Goal: Task Accomplishment & Management: Use online tool/utility

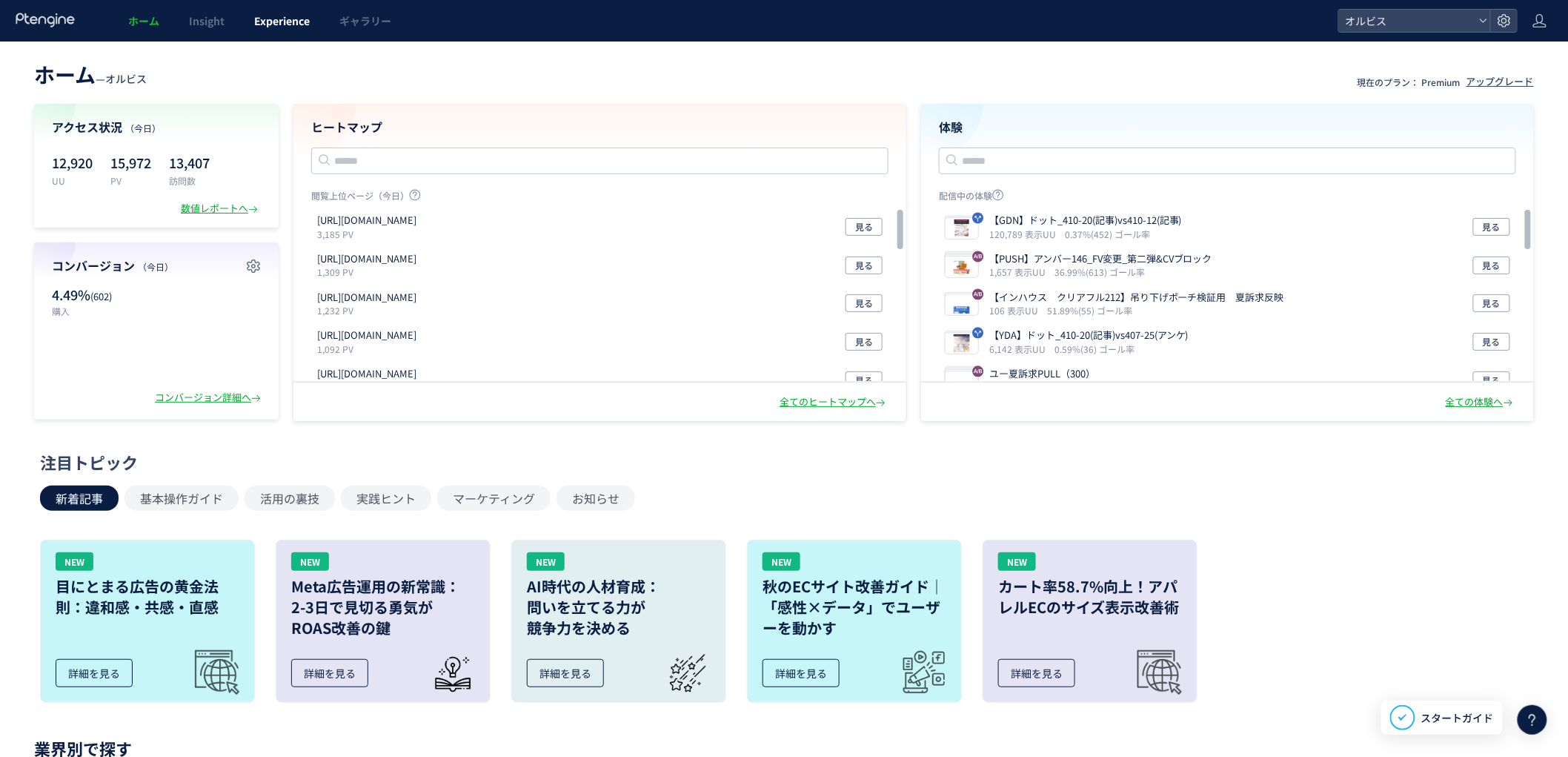
click at [304, 24] on span "Experience" at bounding box center [282, 21] width 56 height 15
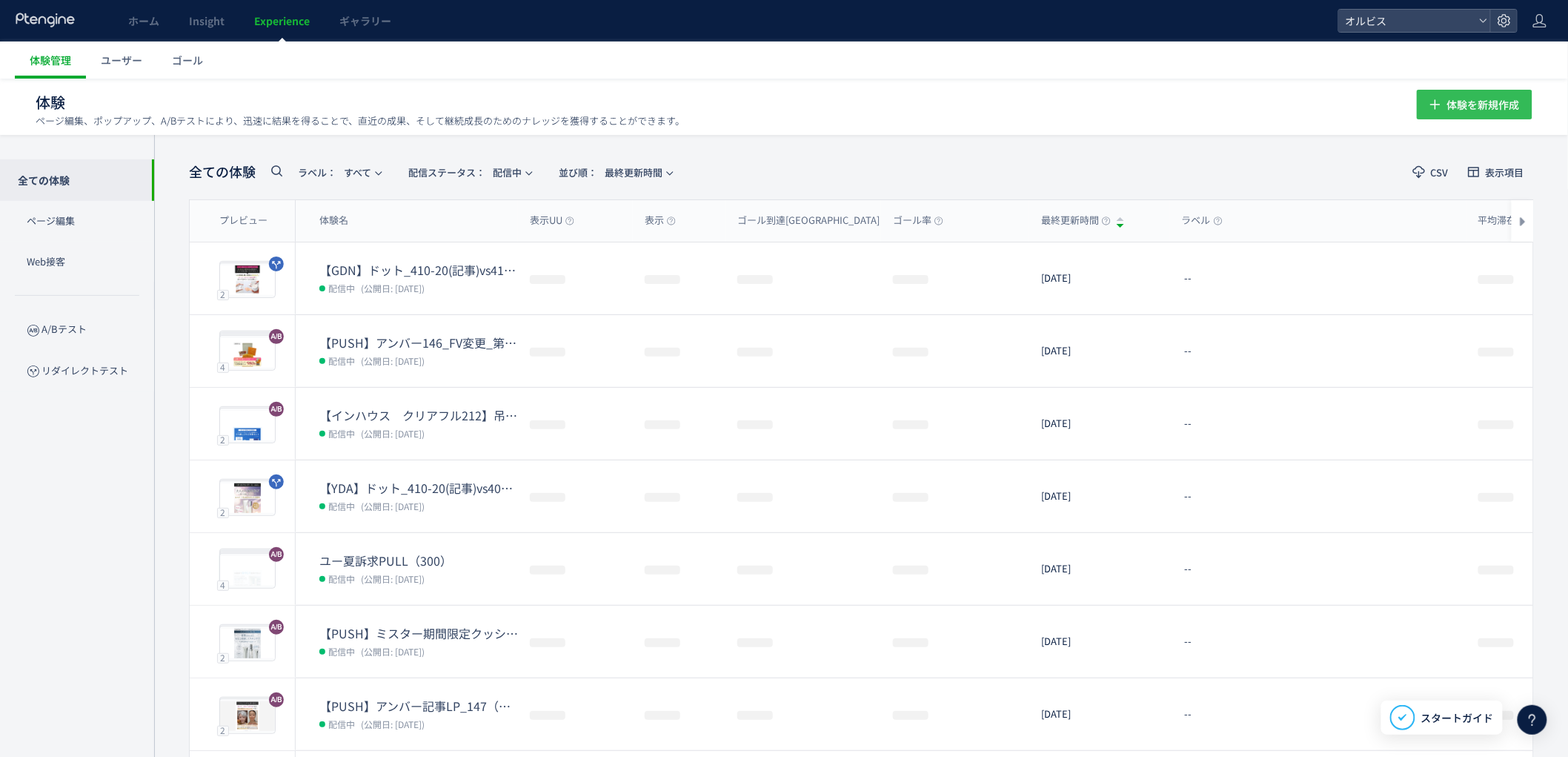
click at [1436, 100] on icon "button" at bounding box center [1435, 105] width 18 height 18
click at [510, 173] on span "配信ステータス​： 配信中" at bounding box center [465, 172] width 113 height 25
click at [0, 0] on li "下書き" at bounding box center [0, 0] width 0 height 0
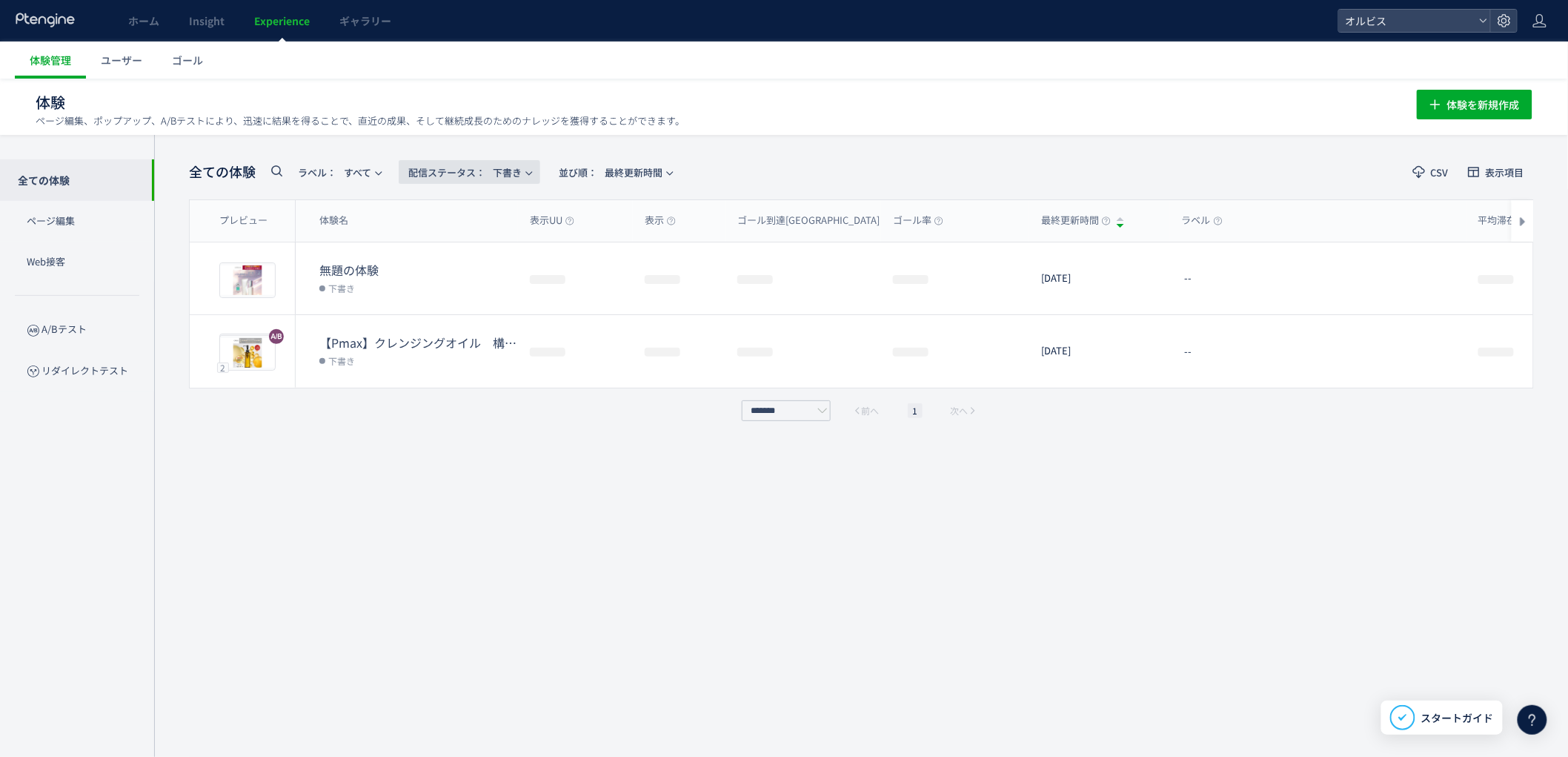
click at [501, 169] on span "配信ステータス​： 下書き" at bounding box center [465, 172] width 113 height 25
click at [0, 0] on li "停止中" at bounding box center [0, 0] width 0 height 0
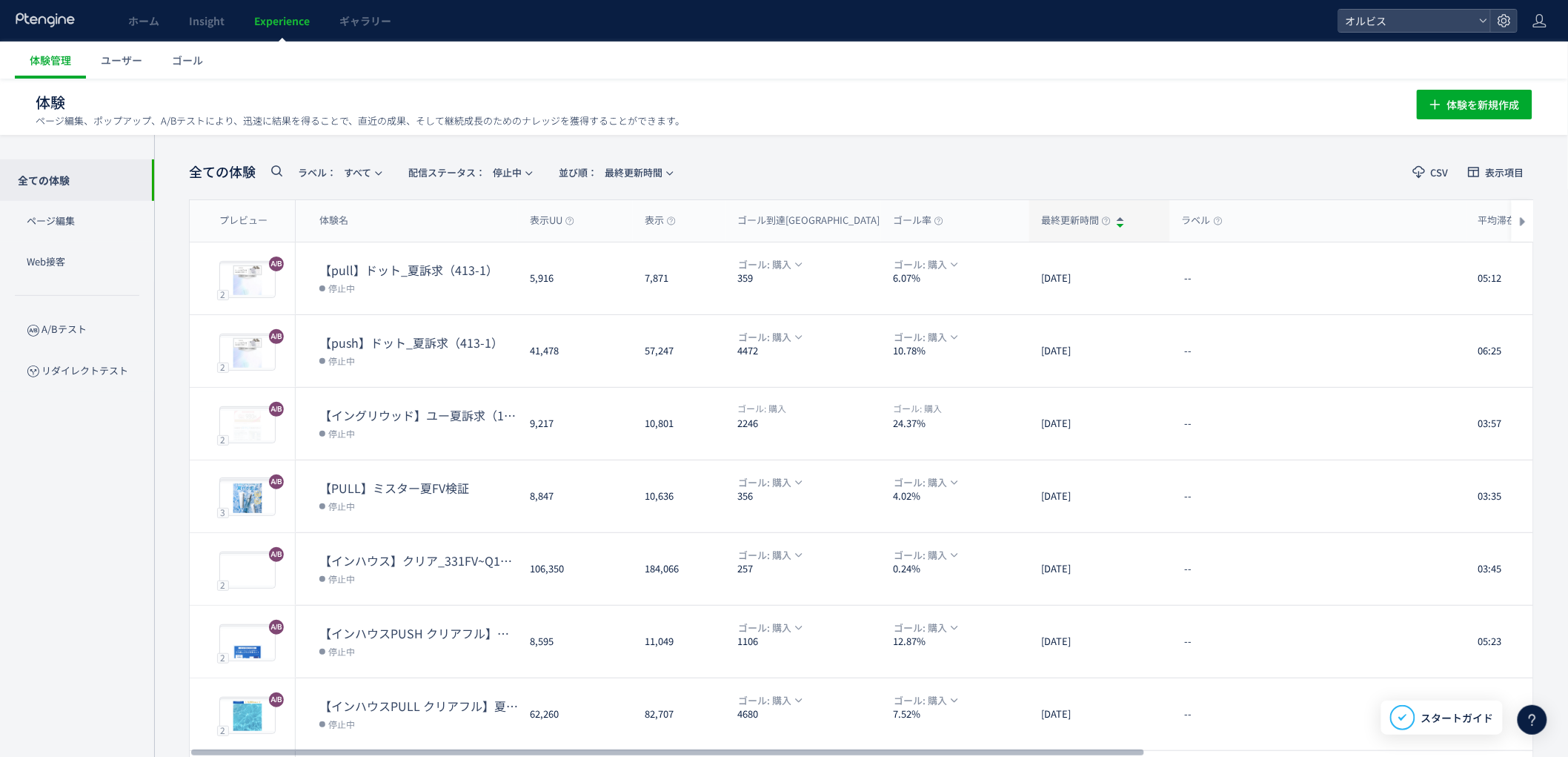
click at [1054, 213] on span "最終更新時間" at bounding box center [1075, 220] width 70 height 14
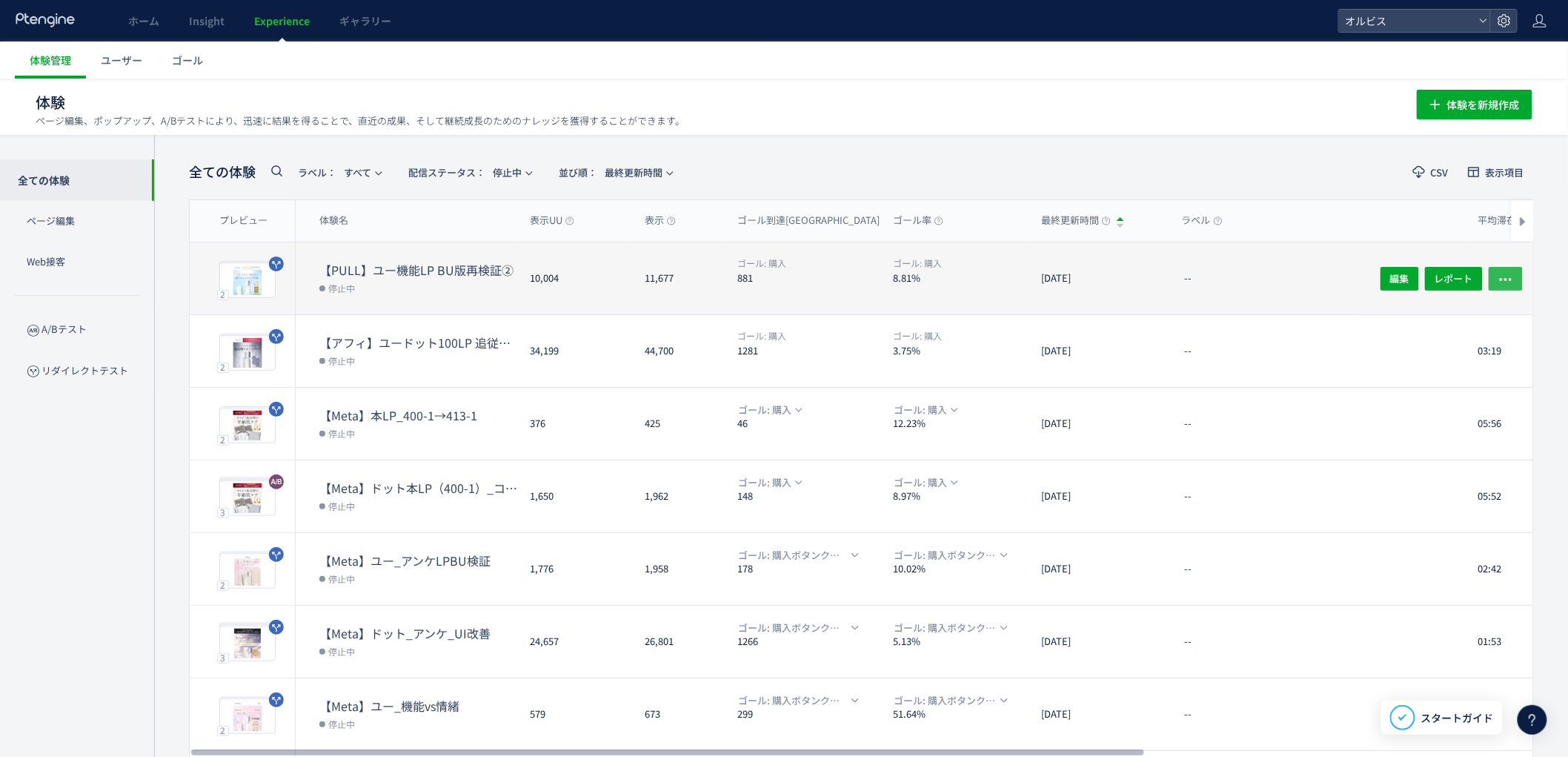
click at [1510, 271] on icon "button" at bounding box center [1506, 279] width 15 height 15
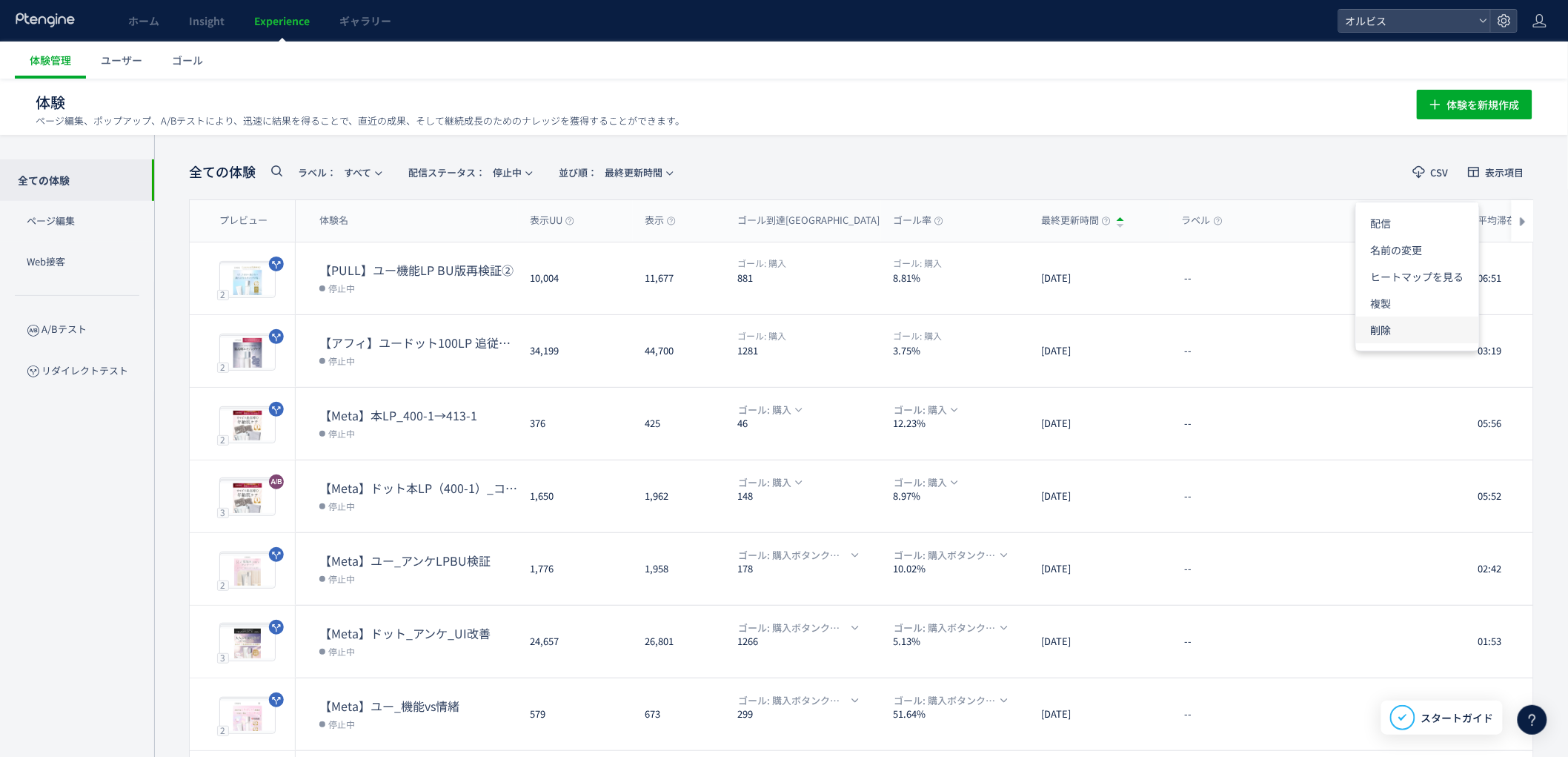
click at [1406, 331] on li "削除" at bounding box center [1417, 330] width 123 height 27
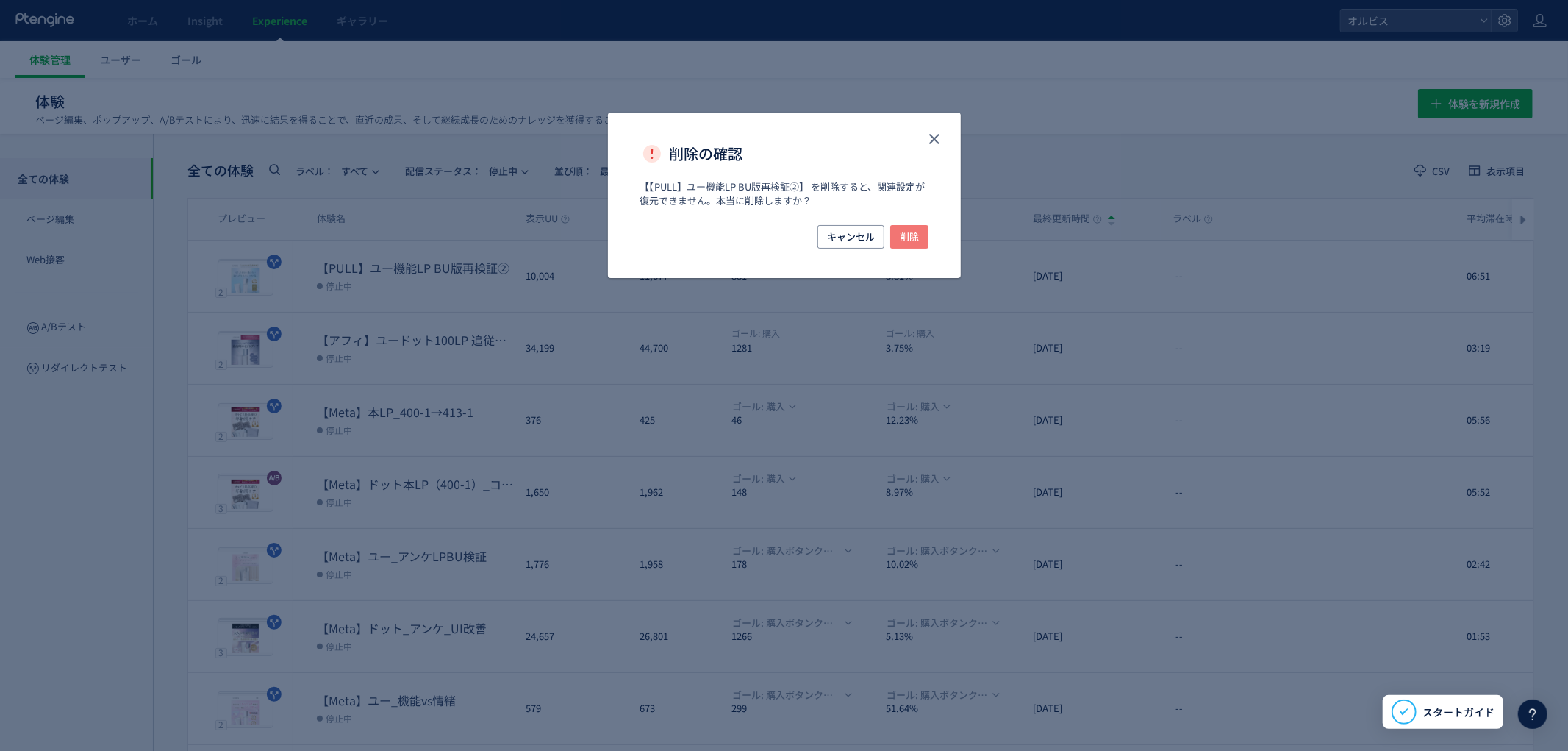
click at [915, 233] on span "削除" at bounding box center [909, 236] width 19 height 24
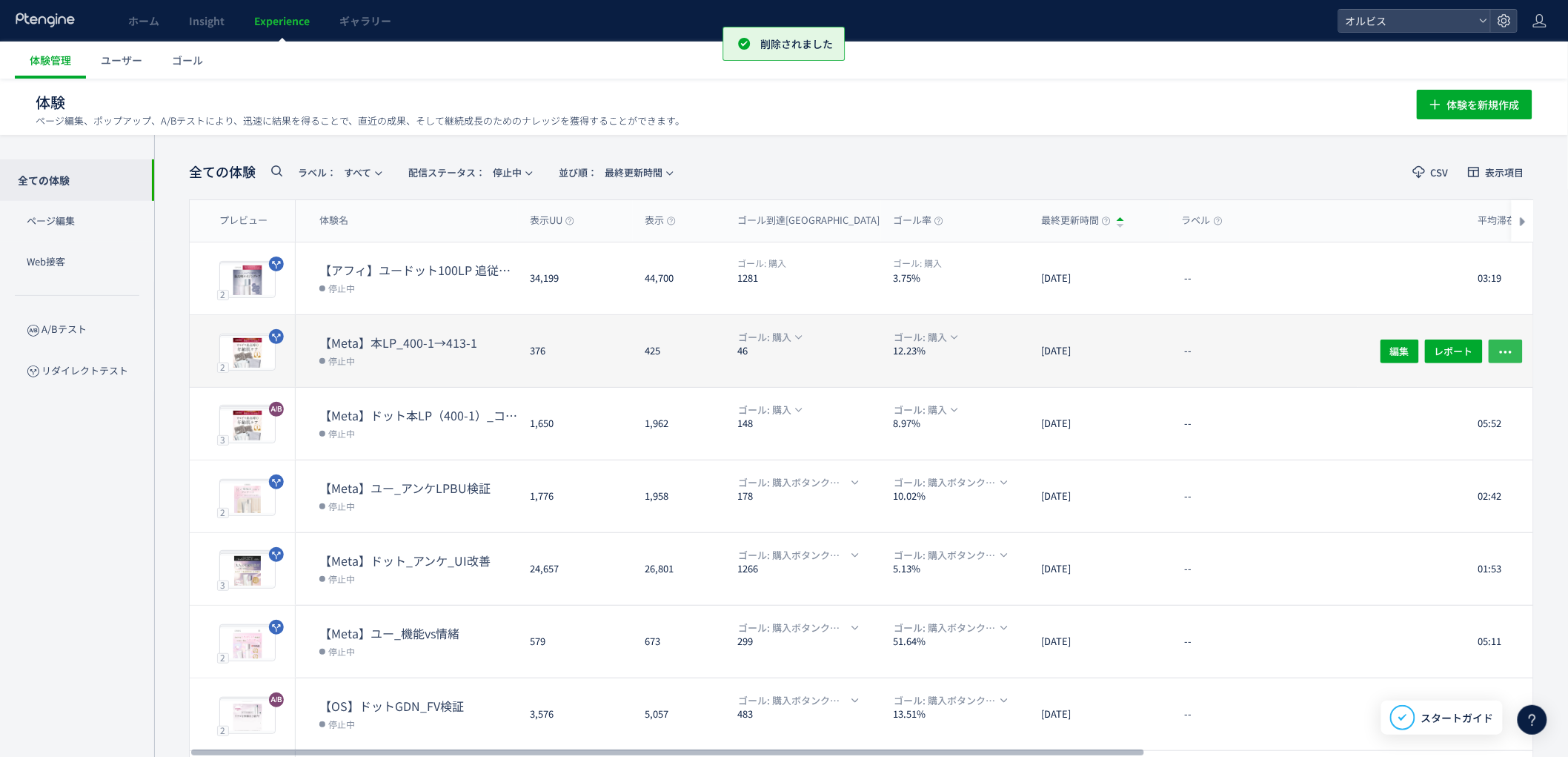
click at [1499, 344] on icon "button" at bounding box center [1506, 351] width 15 height 15
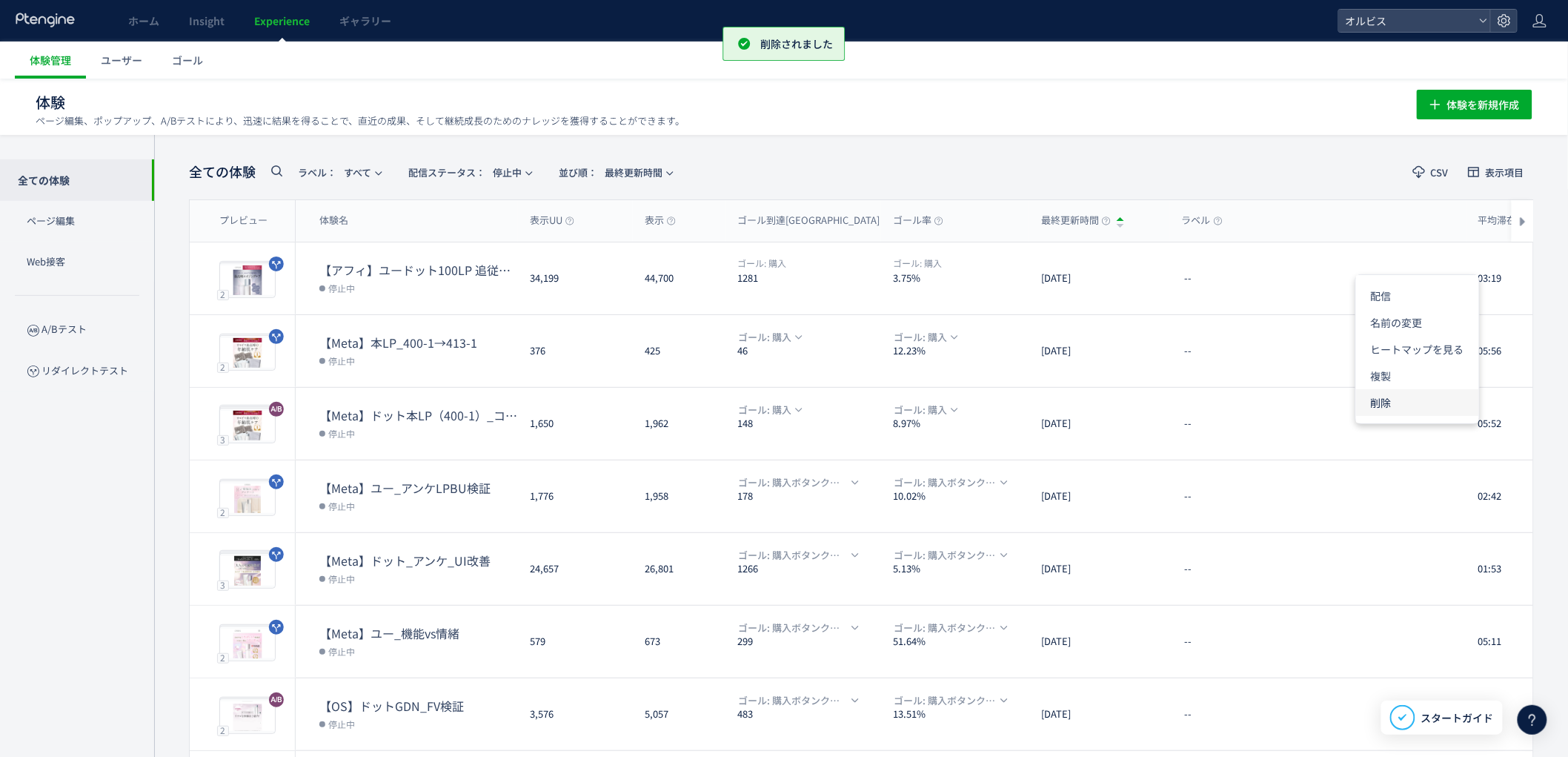
click at [1425, 402] on li "削除" at bounding box center [1417, 402] width 123 height 27
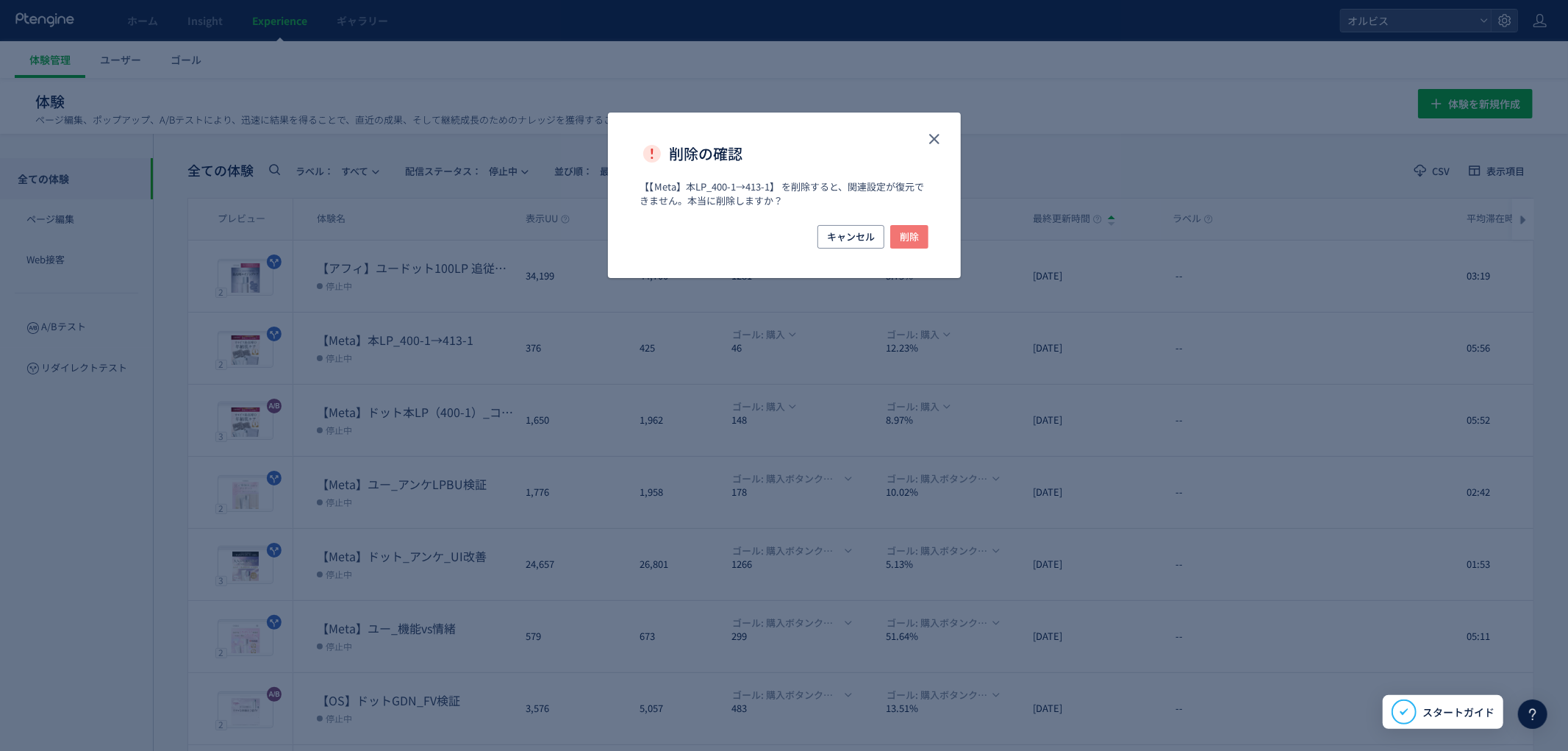
click at [918, 233] on span "削除" at bounding box center [909, 236] width 19 height 24
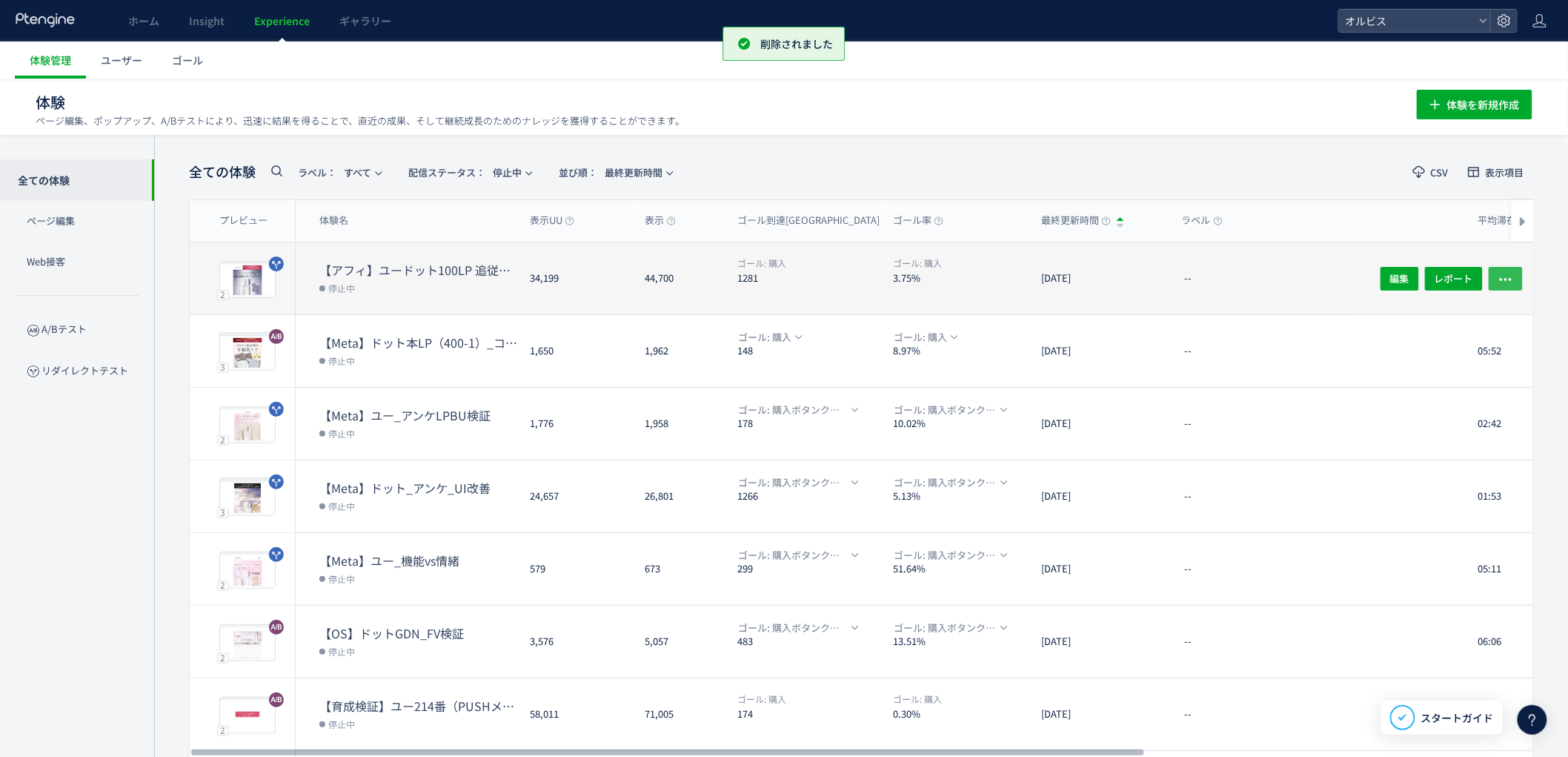
click at [1515, 276] on button "button" at bounding box center [1506, 277] width 34 height 24
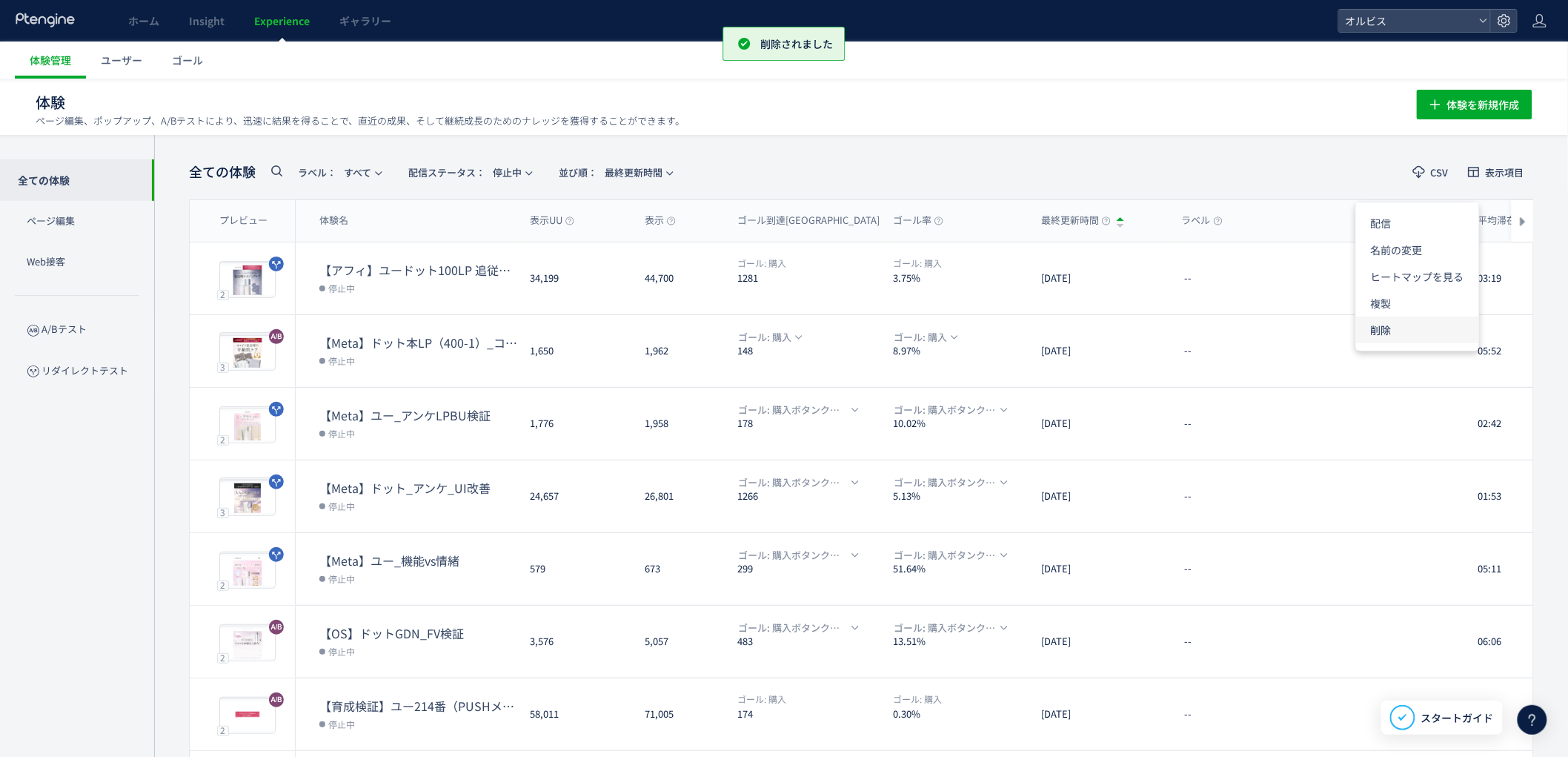
click at [1429, 320] on li "削除" at bounding box center [1417, 330] width 123 height 27
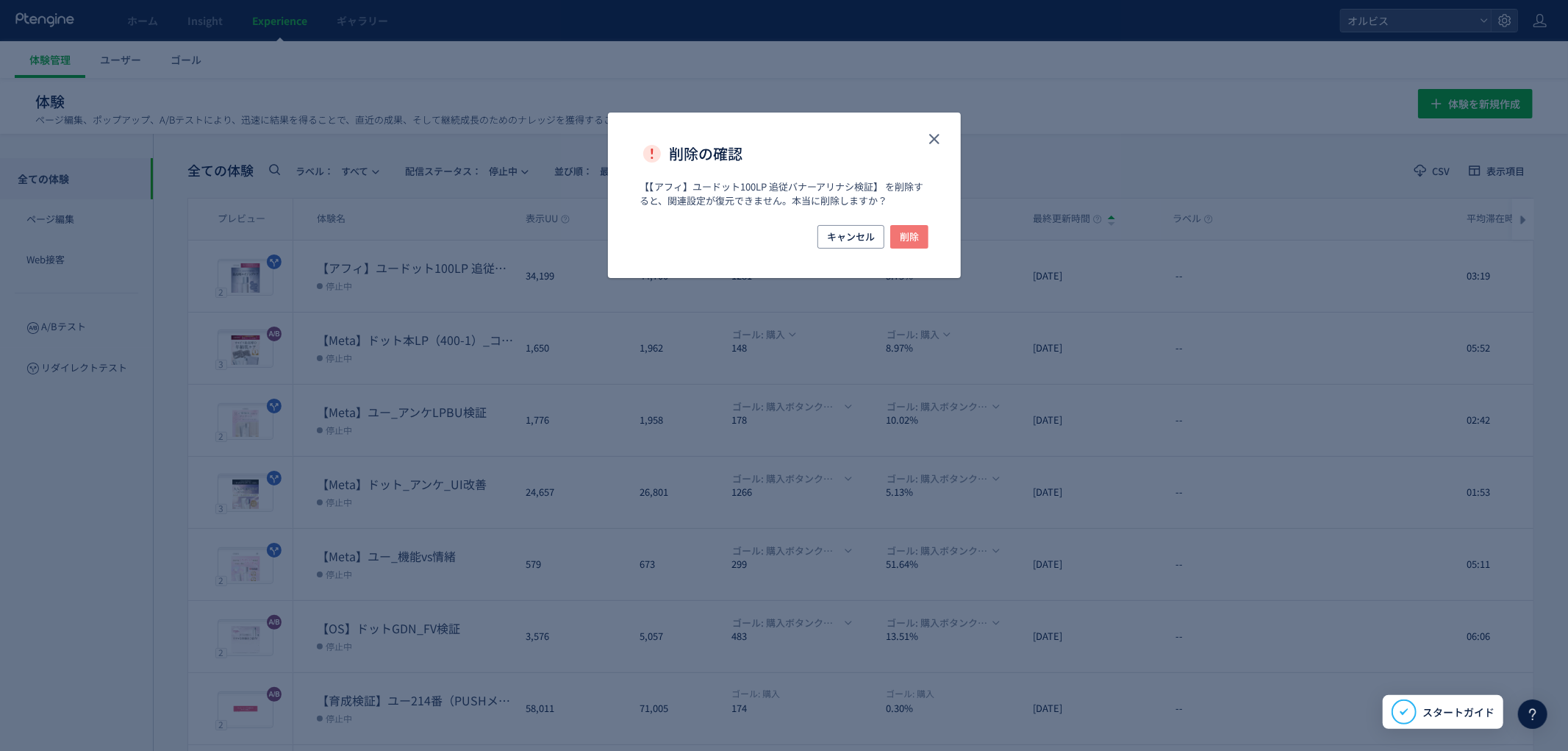
click at [911, 237] on span "削除" at bounding box center [909, 236] width 19 height 24
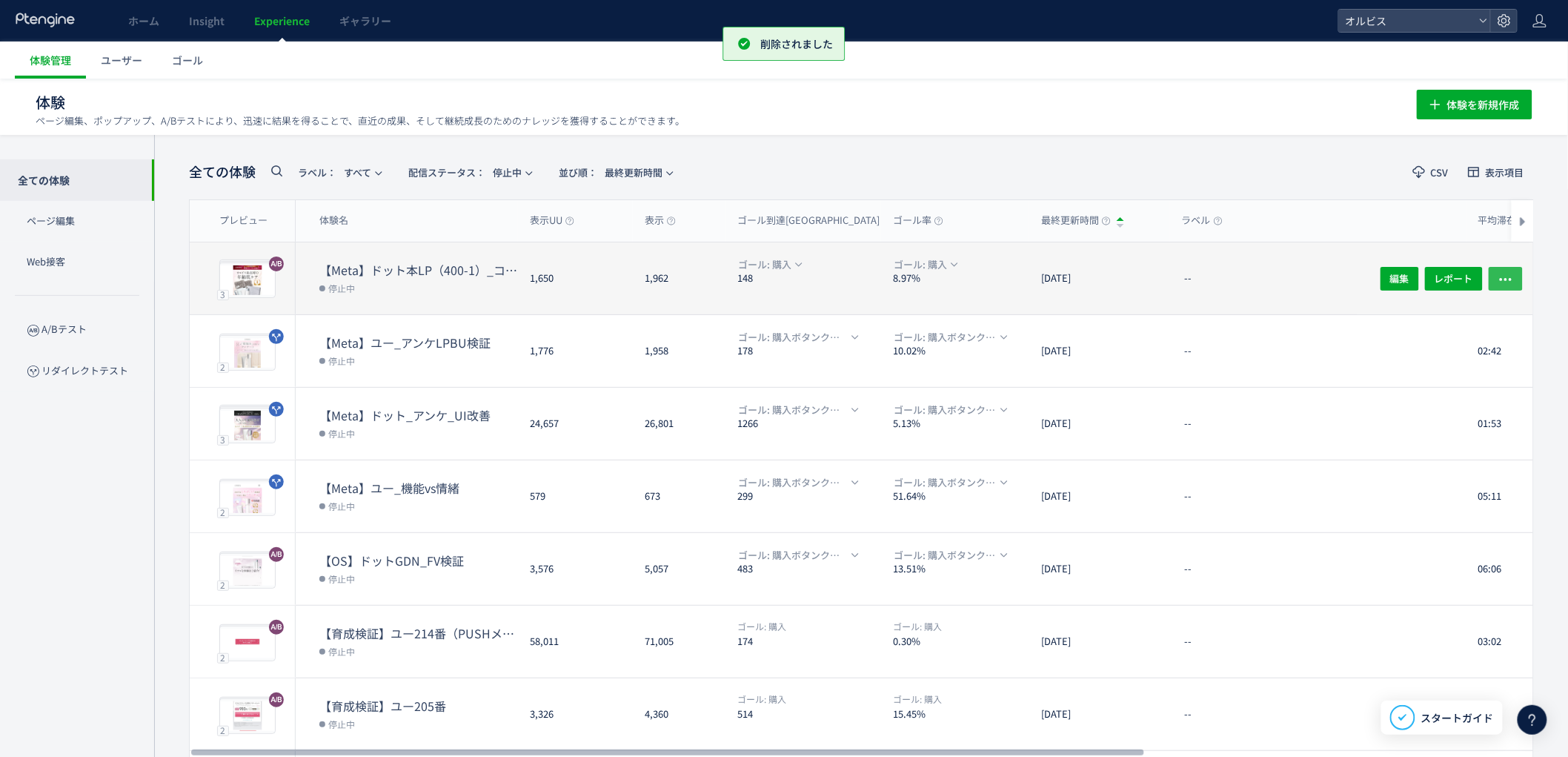
click at [1506, 279] on icon "button" at bounding box center [1506, 279] width 15 height 15
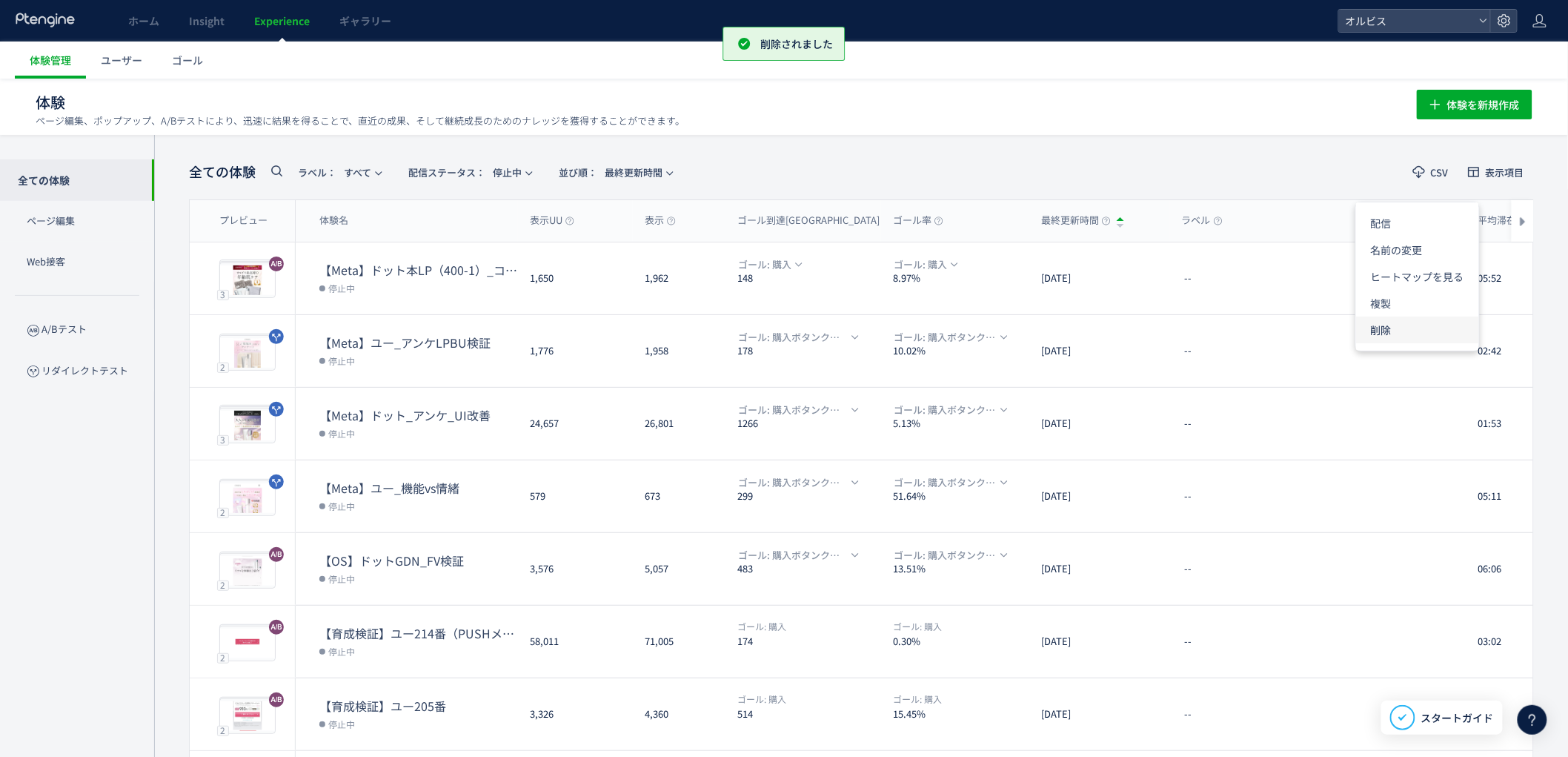
click at [1436, 326] on li "削除" at bounding box center [1417, 330] width 123 height 27
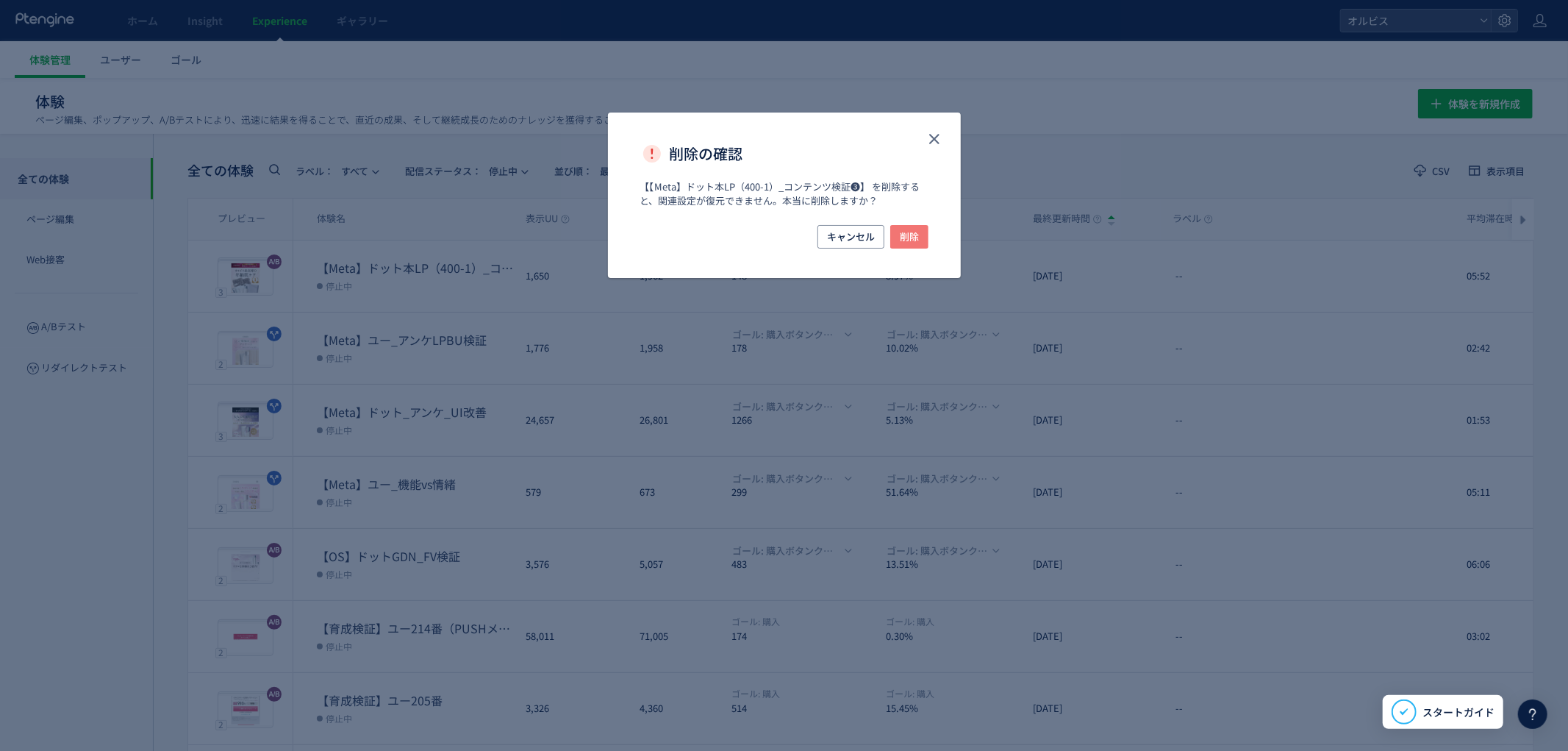
click at [891, 233] on button "削除" at bounding box center [909, 236] width 38 height 24
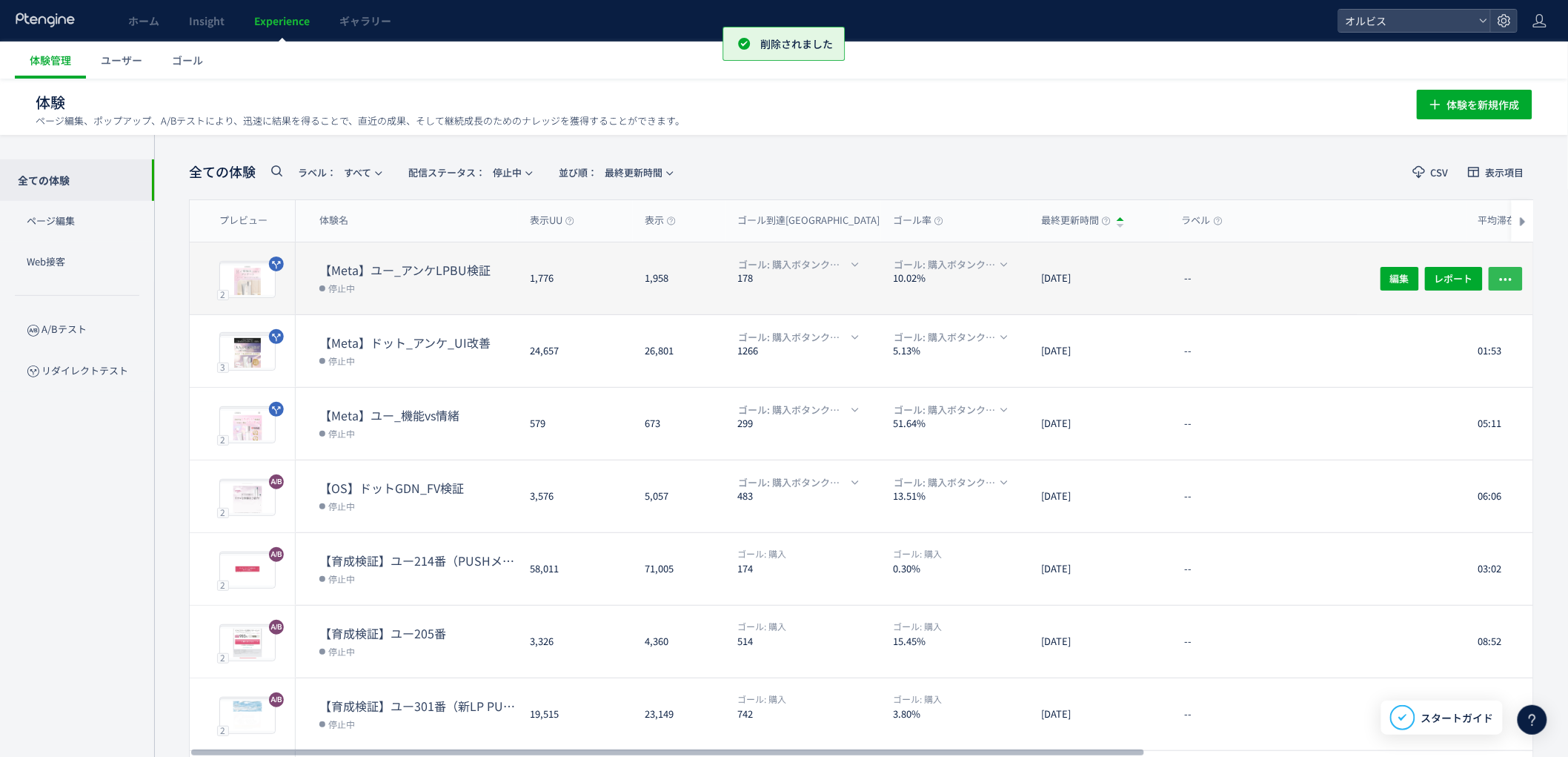
click at [1509, 272] on icon "button" at bounding box center [1506, 279] width 15 height 15
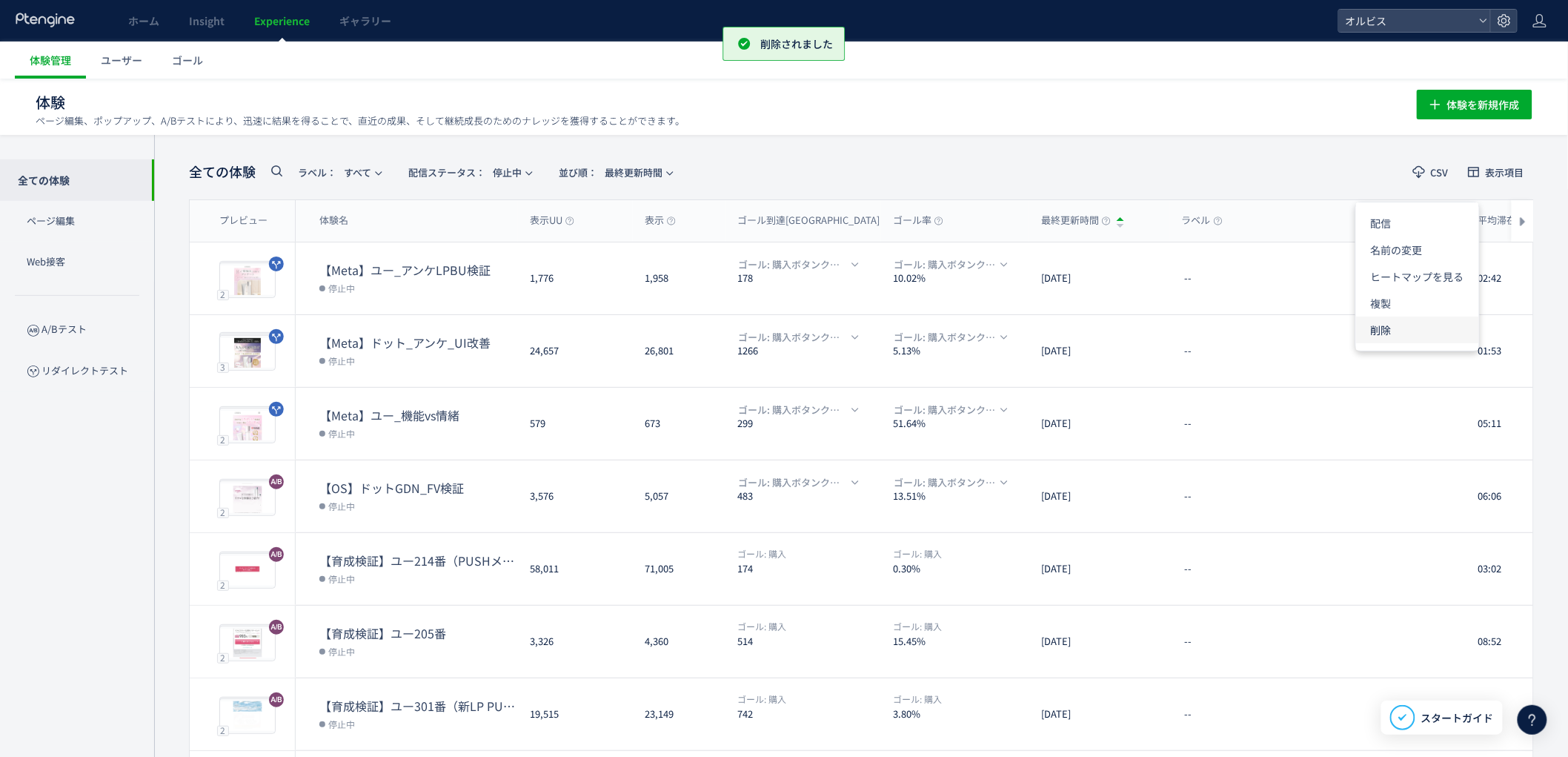
click at [1371, 330] on li "削除" at bounding box center [1417, 330] width 123 height 27
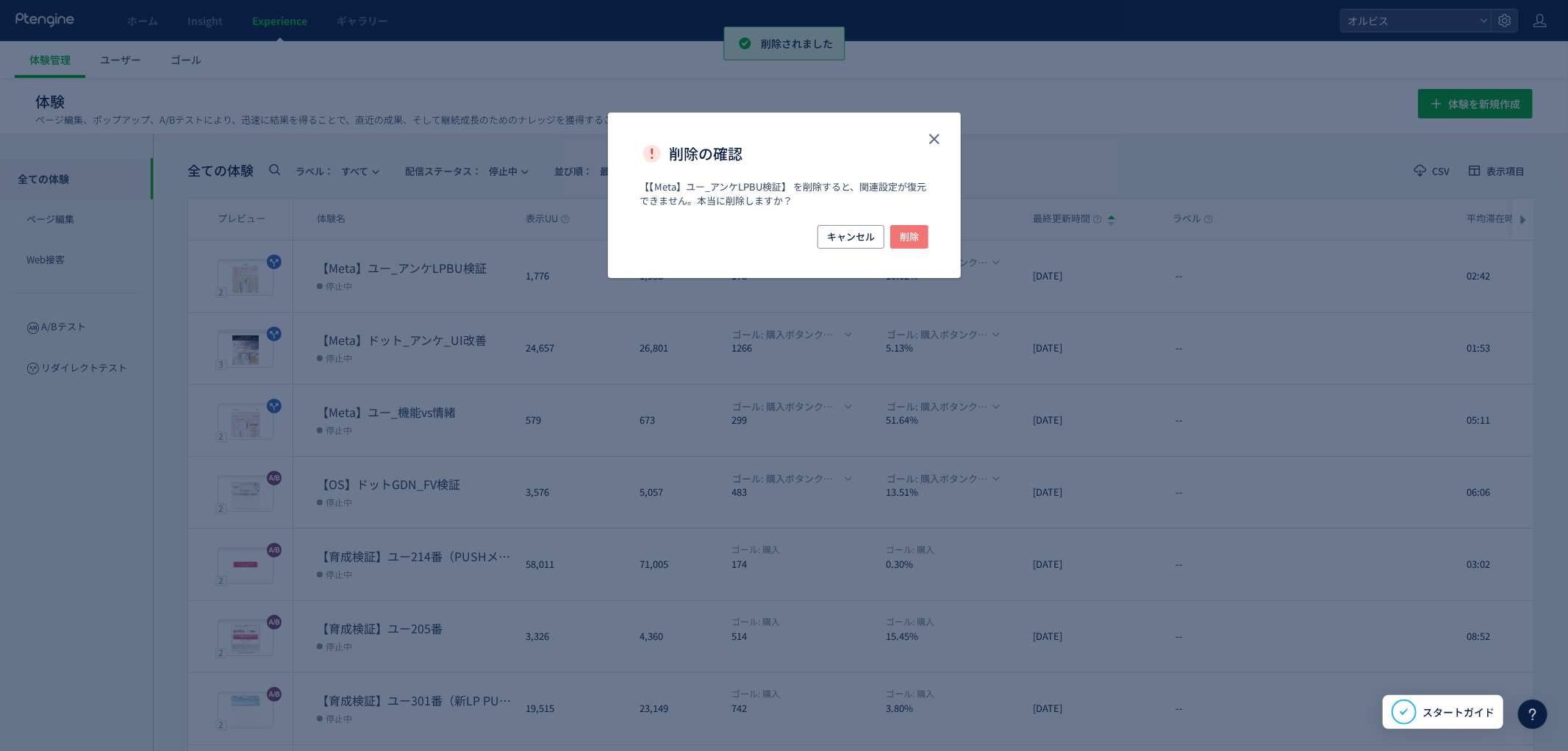
click at [900, 240] on span "削除" at bounding box center [909, 236] width 19 height 24
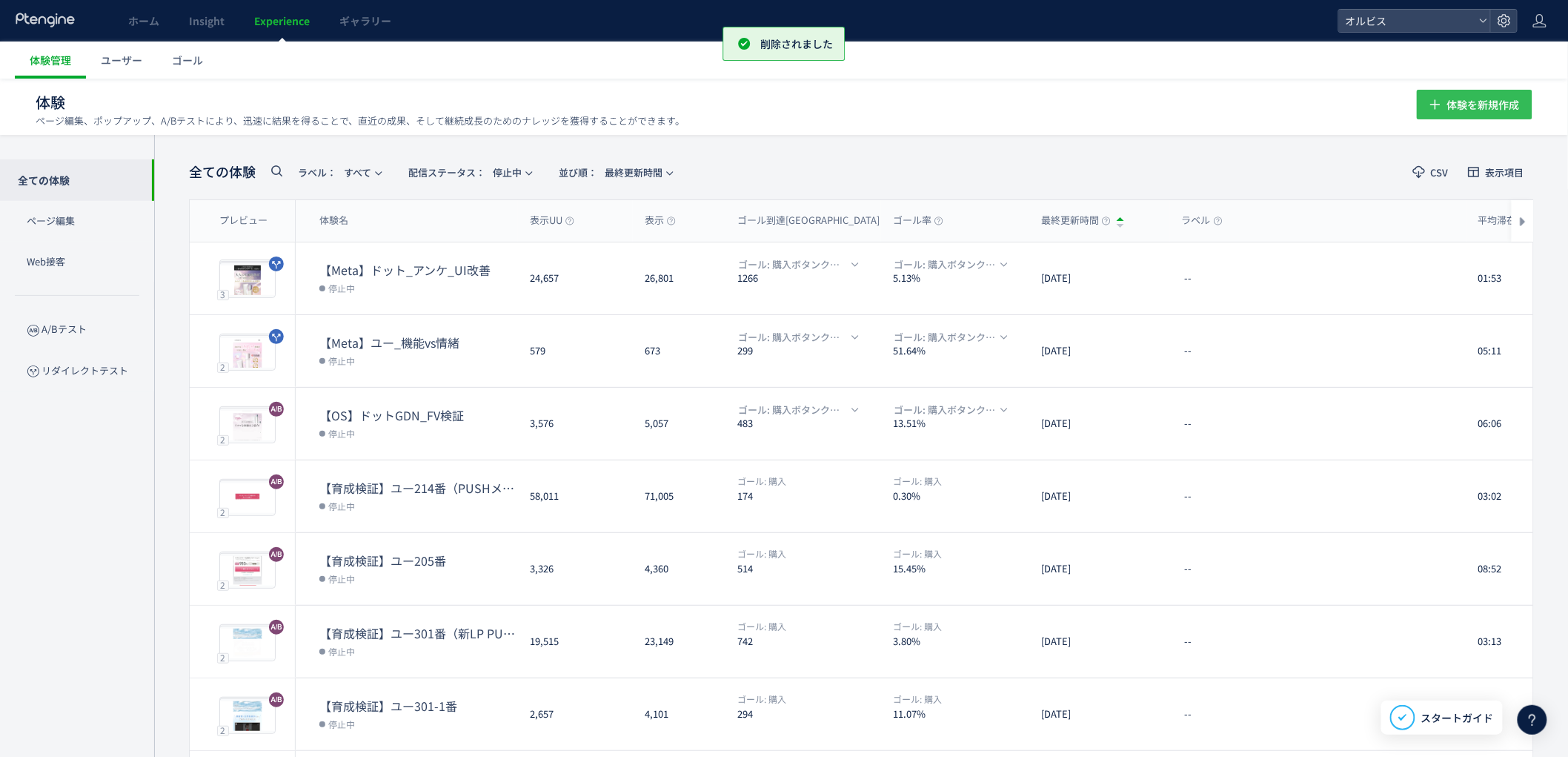
click at [1491, 106] on span "体験を新規作成" at bounding box center [1484, 104] width 73 height 30
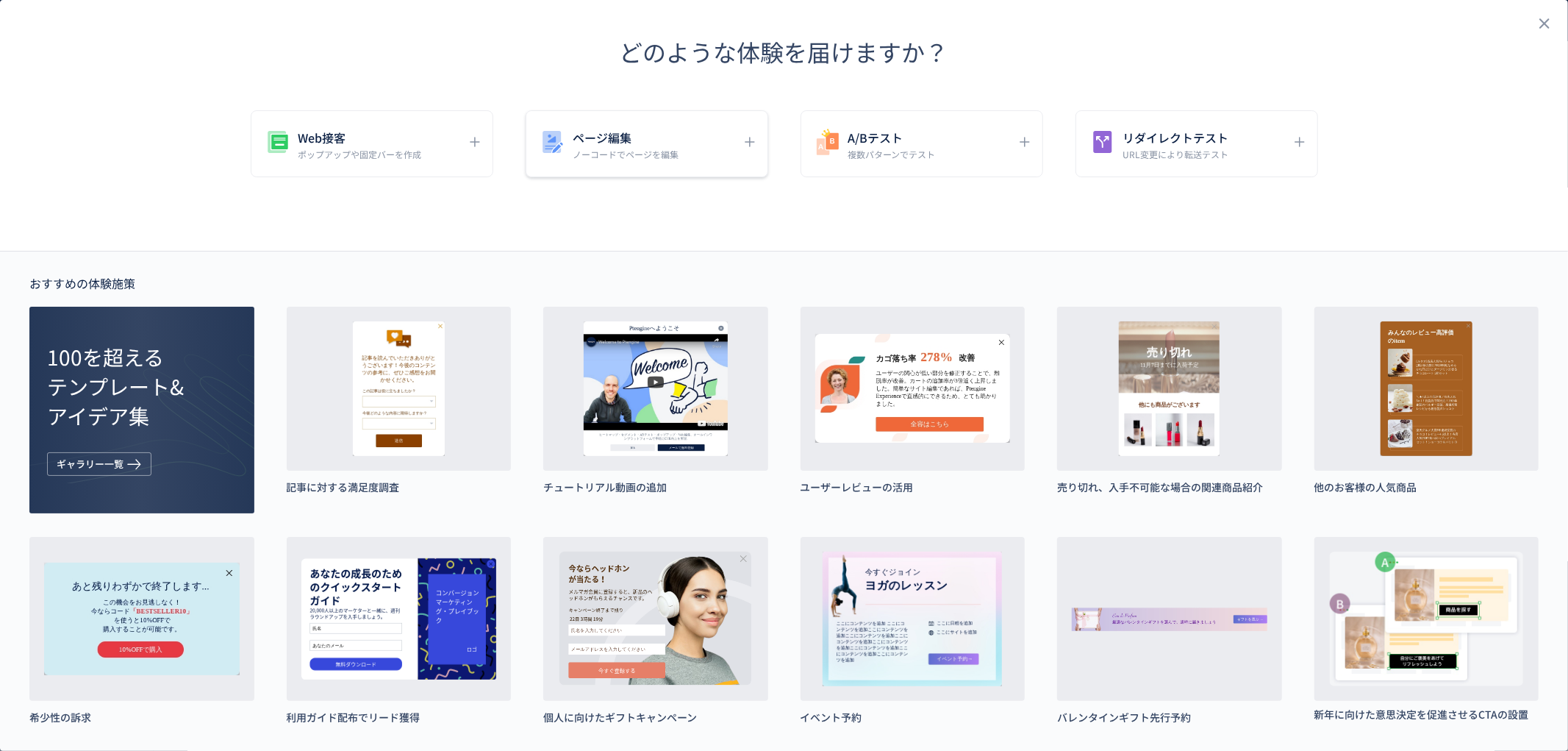
click at [724, 141] on div "ページ編集 ノーコードでページを編集" at bounding box center [635, 143] width 195 height 33
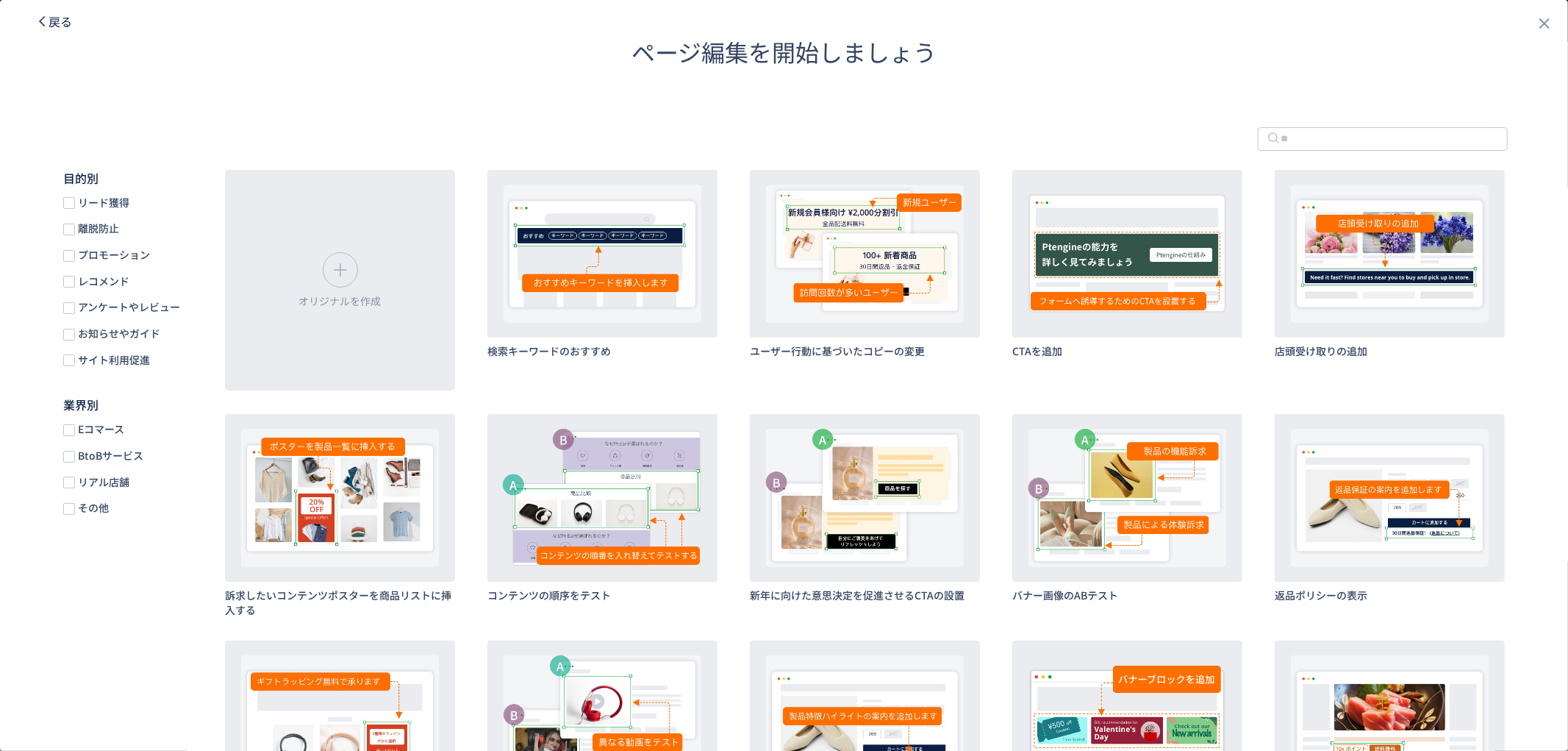
click at [55, 28] on span "戻る" at bounding box center [60, 21] width 24 height 18
click at [55, 28] on header "ページ編集を開始しましょう" at bounding box center [784, 52] width 1568 height 104
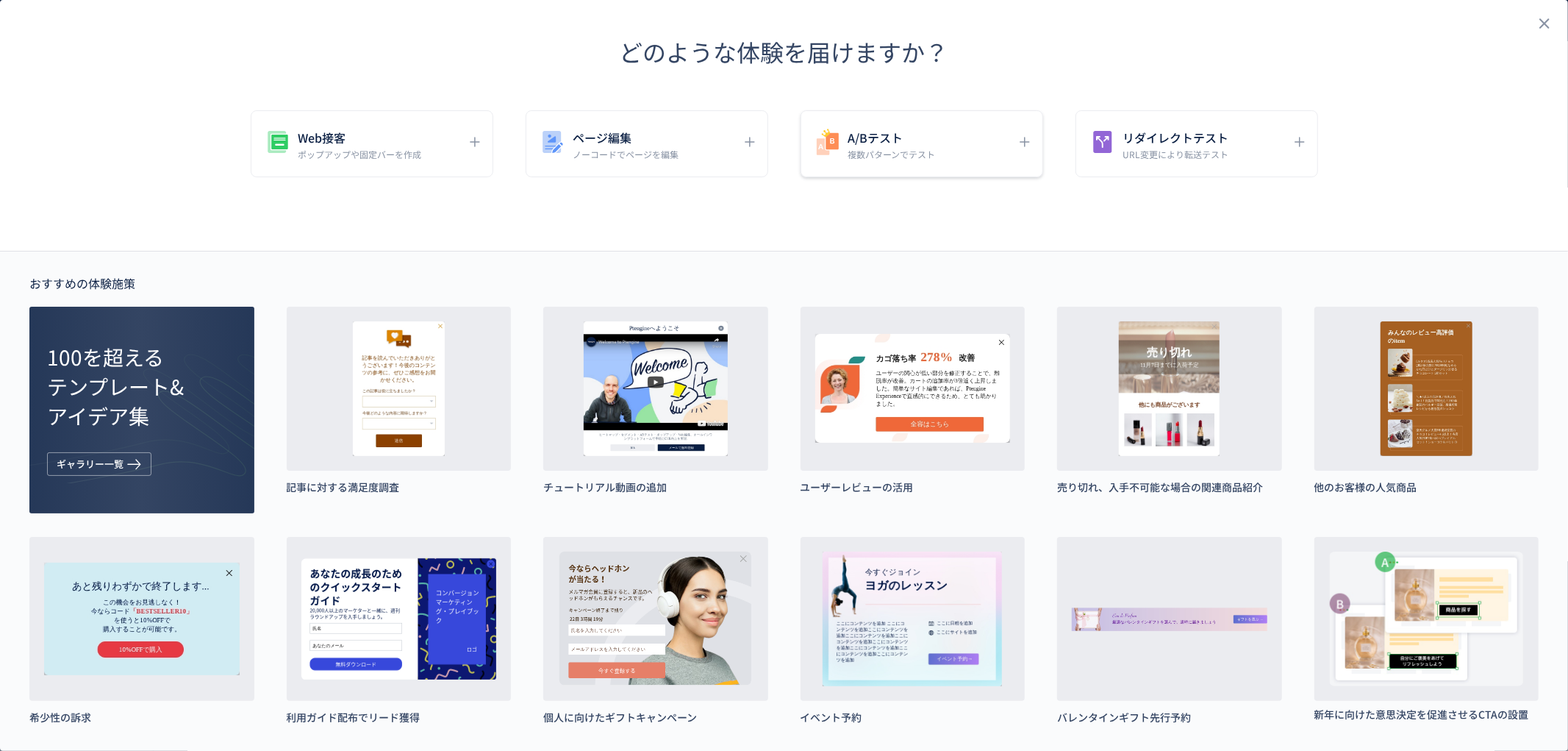
click at [902, 163] on div "A/Bテスト 複数パターンでテスト" at bounding box center [922, 144] width 242 height 67
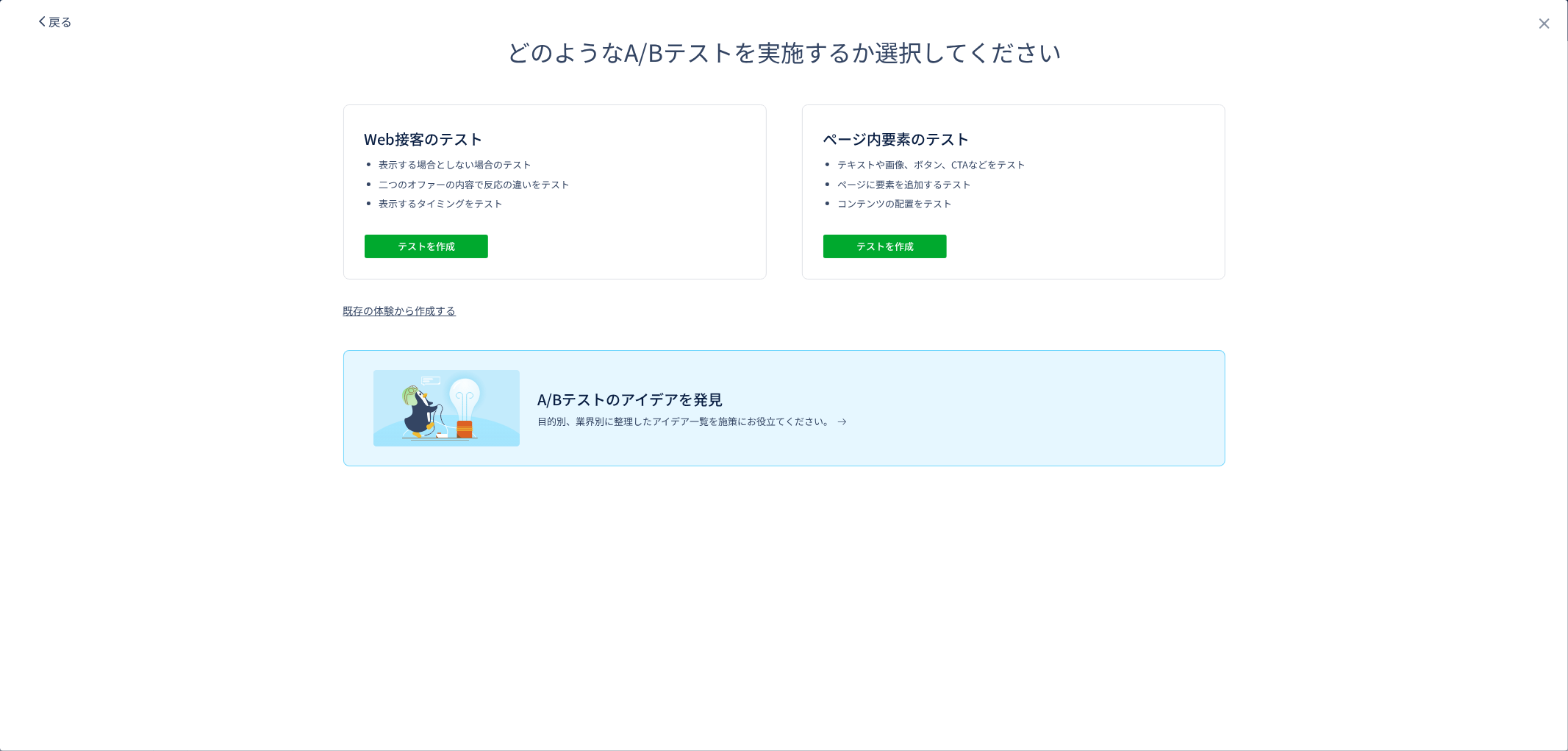
click at [947, 247] on div "ページ内要素のテスト テキストや画像、ボタン、CTAなどをテスト ページに要素を追加するテスト コンテンツの配置をテスト テストを作成" at bounding box center [1014, 191] width 423 height 175
click at [828, 246] on button "テストを作成" at bounding box center [885, 246] width 124 height 24
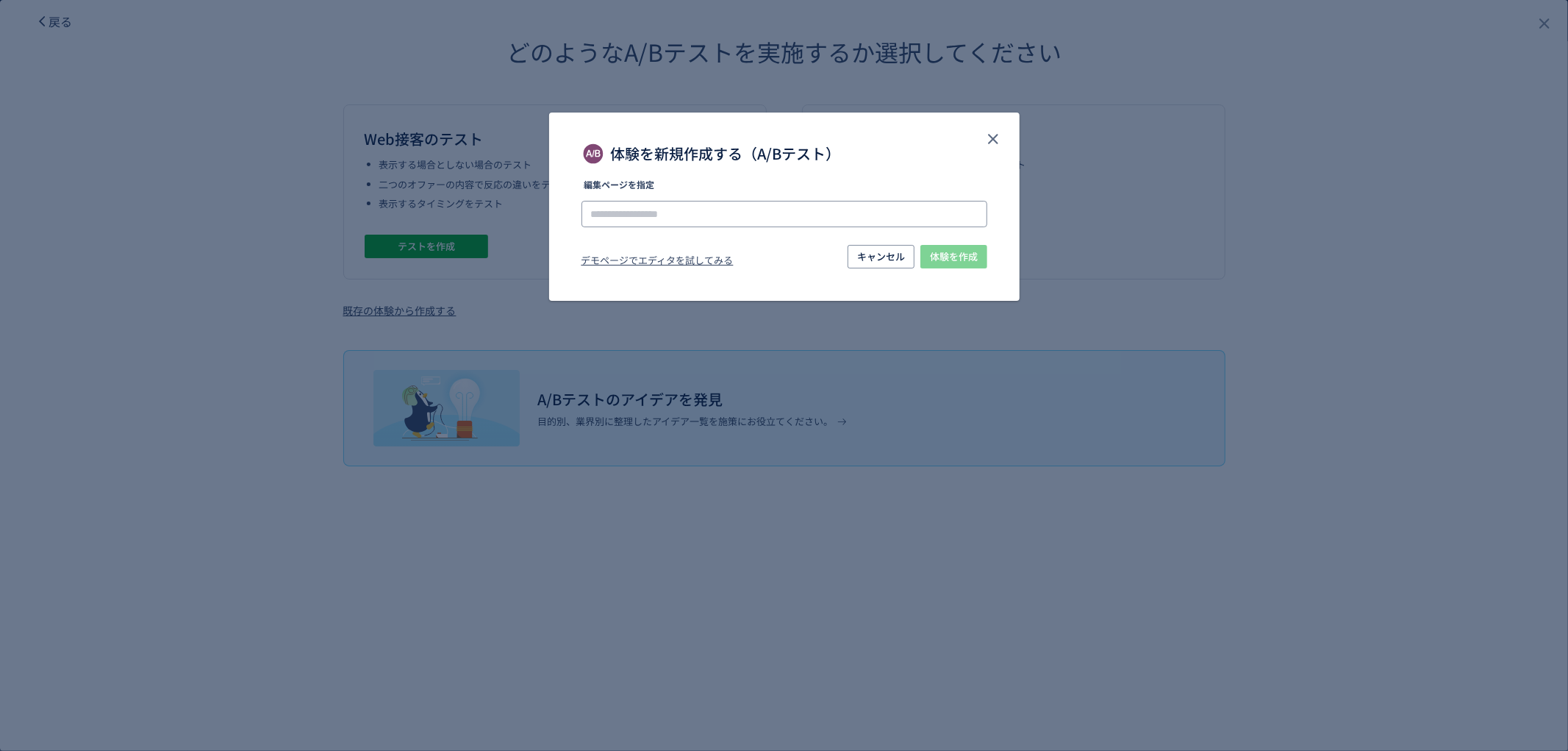
click at [622, 222] on input "体験を新規作成する（A/Bテスト）" at bounding box center [784, 214] width 406 height 27
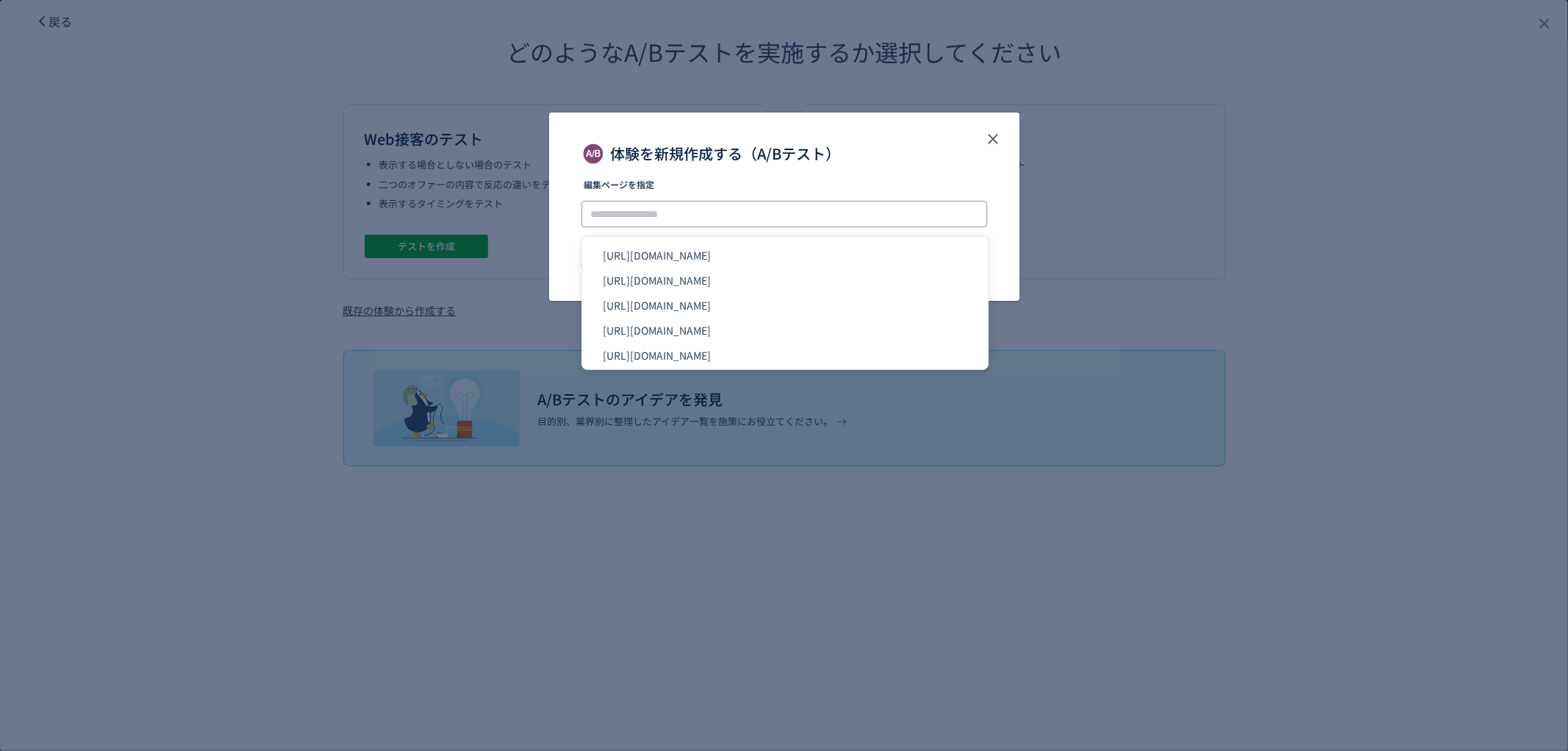
click at [796, 214] on input "体験を新規作成する（A/Bテスト）" at bounding box center [784, 214] width 406 height 27
paste input "**********"
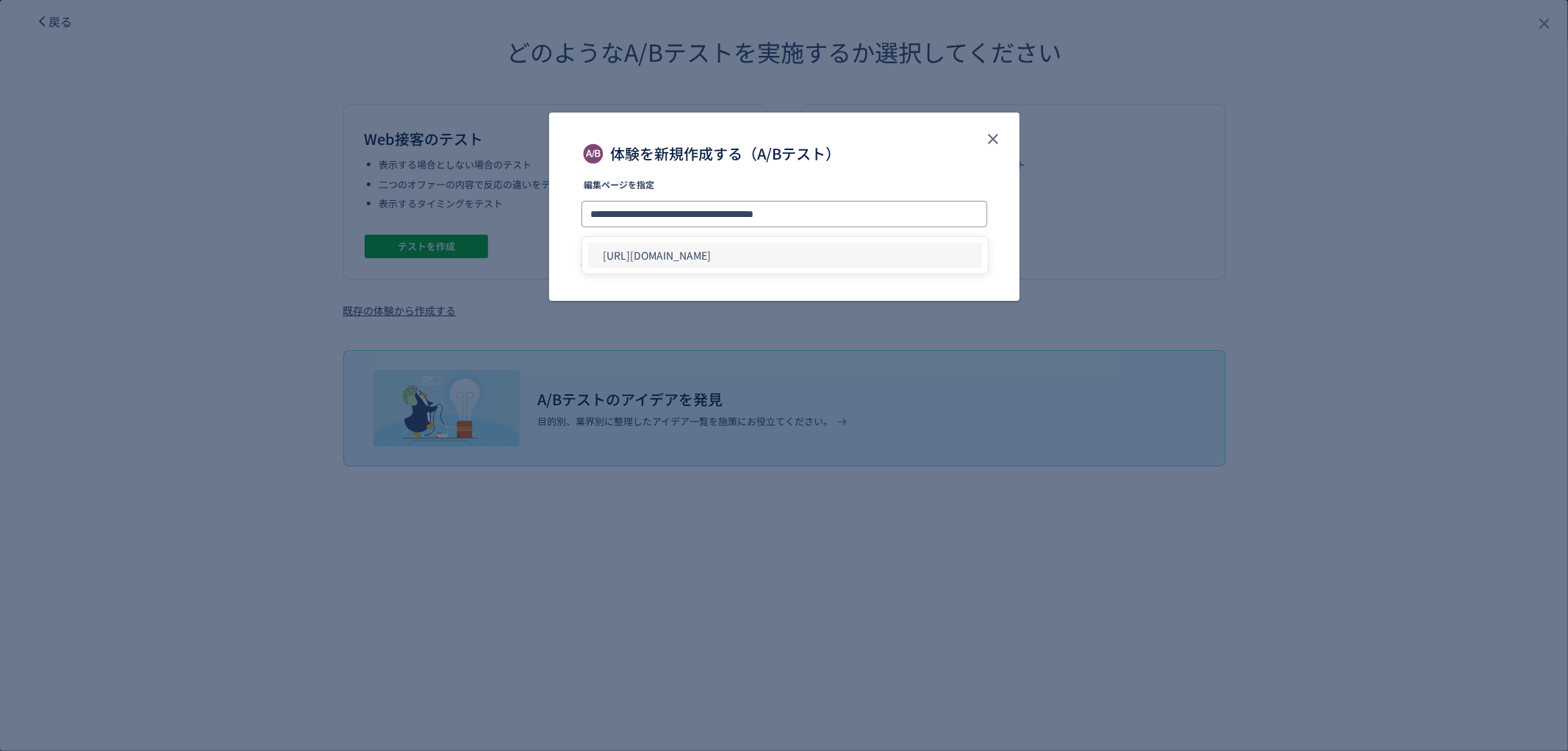
type input "**********"
click at [856, 246] on li "[URL][DOMAIN_NAME]" at bounding box center [785, 255] width 394 height 25
click at [926, 269] on div "キャンセル 体験を作成" at bounding box center [918, 258] width 140 height 27
click at [925, 262] on button "体験を作成" at bounding box center [954, 256] width 67 height 24
